Goal: Check status: Check status

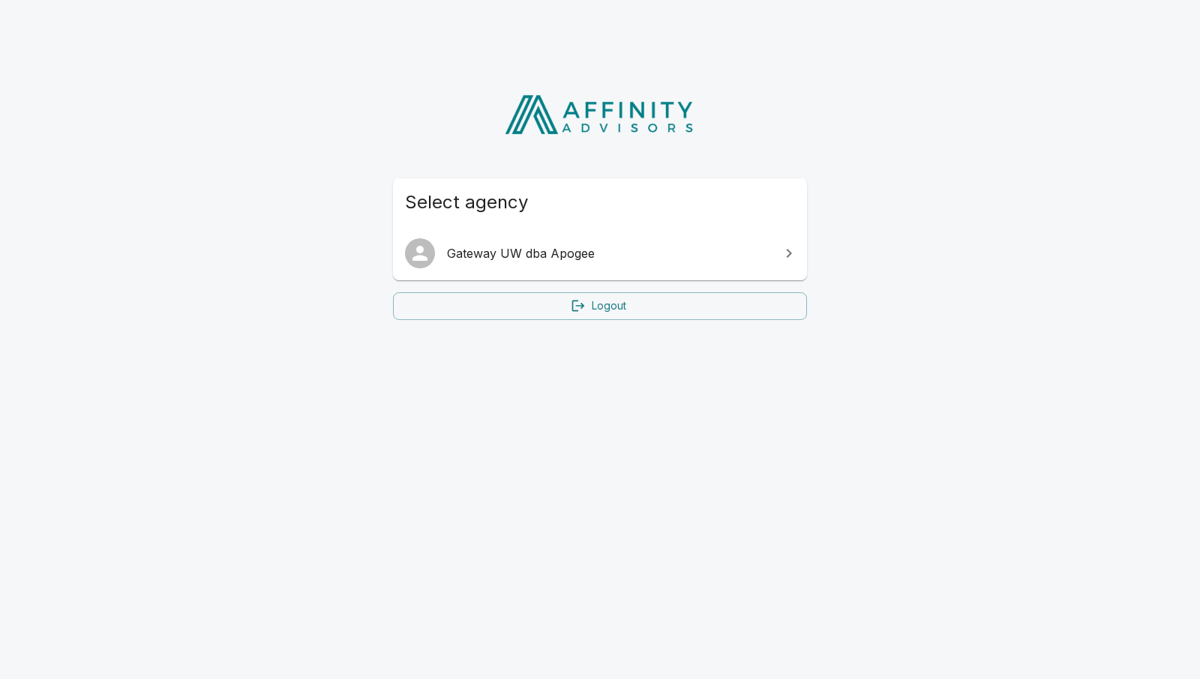
click at [478, 244] on span "Gateway UW dba Apogee" at bounding box center [609, 253] width 324 height 18
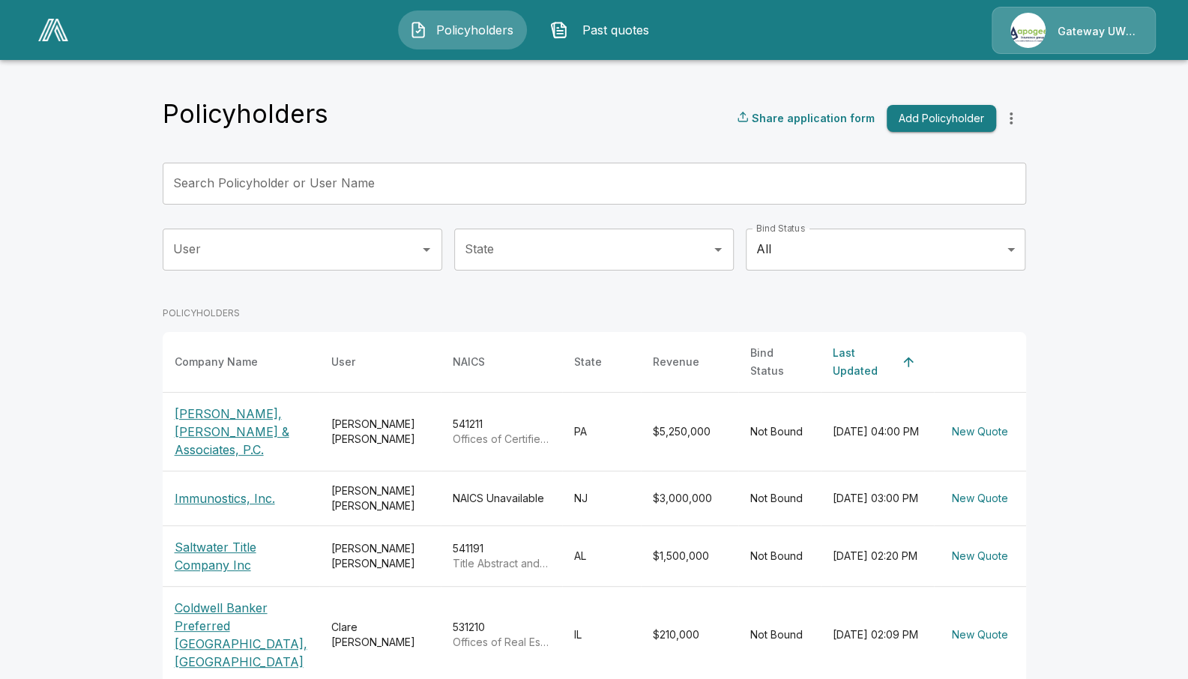
click at [336, 184] on input "Search Policyholder or User Name" at bounding box center [586, 184] width 847 height 42
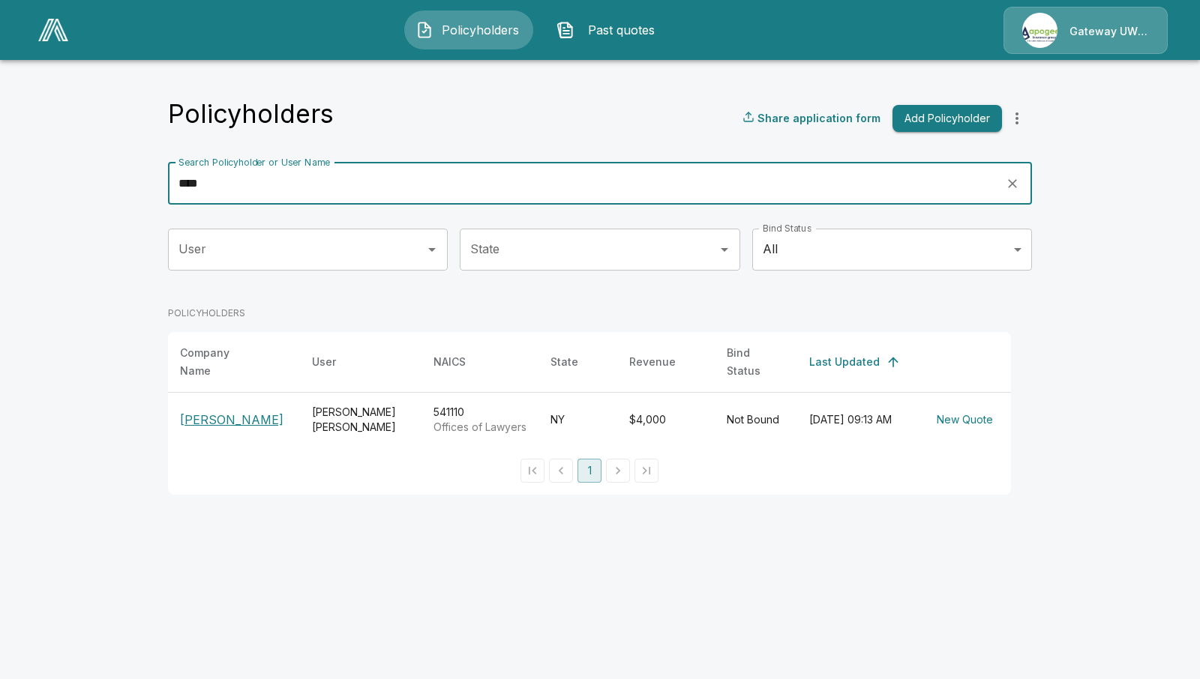
type input "****"
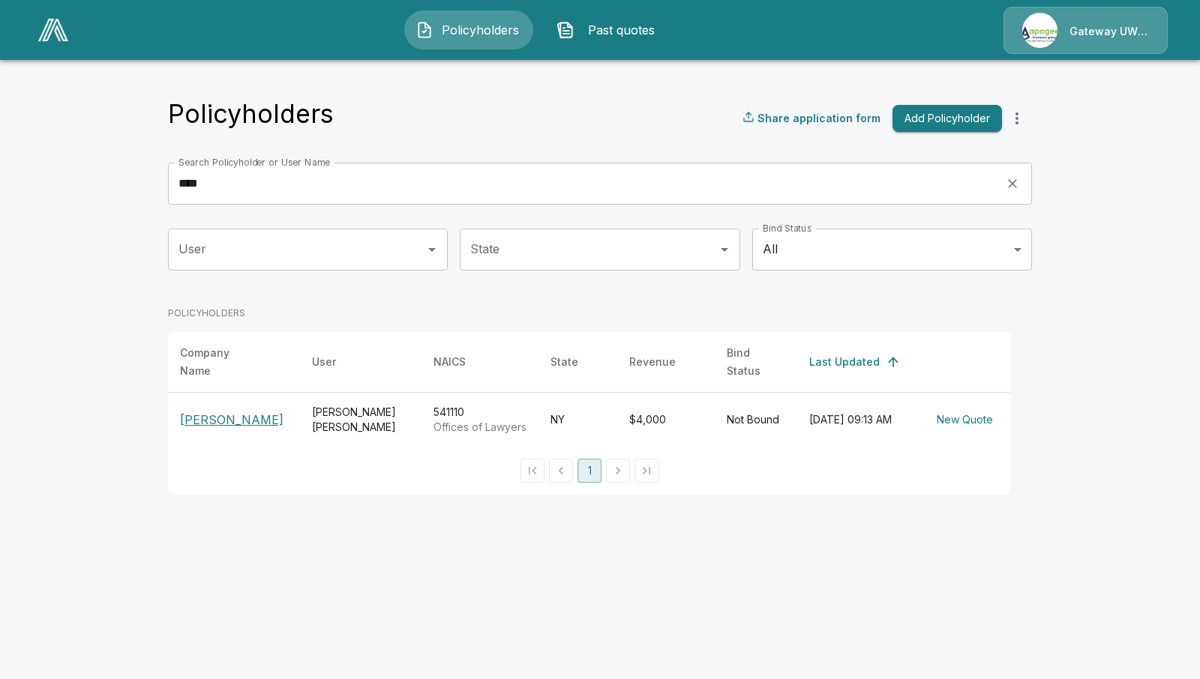
click at [221, 412] on p "[PERSON_NAME]" at bounding box center [234, 420] width 108 height 18
